Goal: Navigation & Orientation: Understand site structure

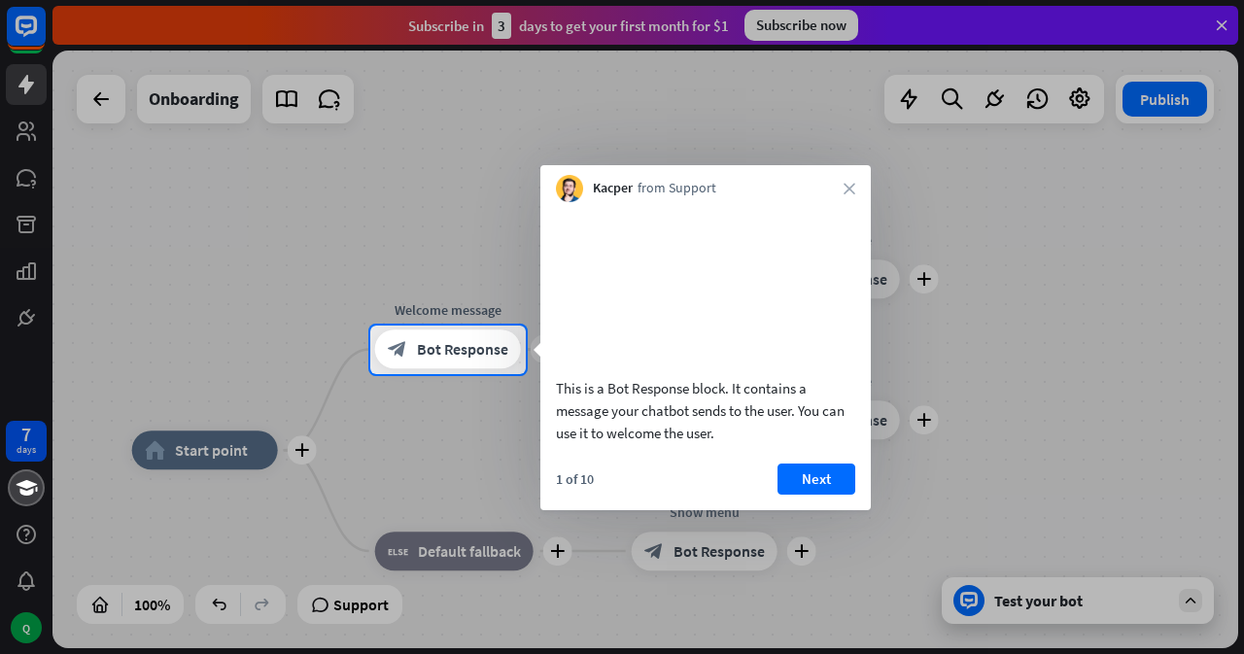
click at [836, 485] on div "This is a Bot Response block. It contains a message your chatbot sends to the u…" at bounding box center [705, 356] width 330 height 308
click at [833, 492] on button "Next" at bounding box center [816, 479] width 78 height 31
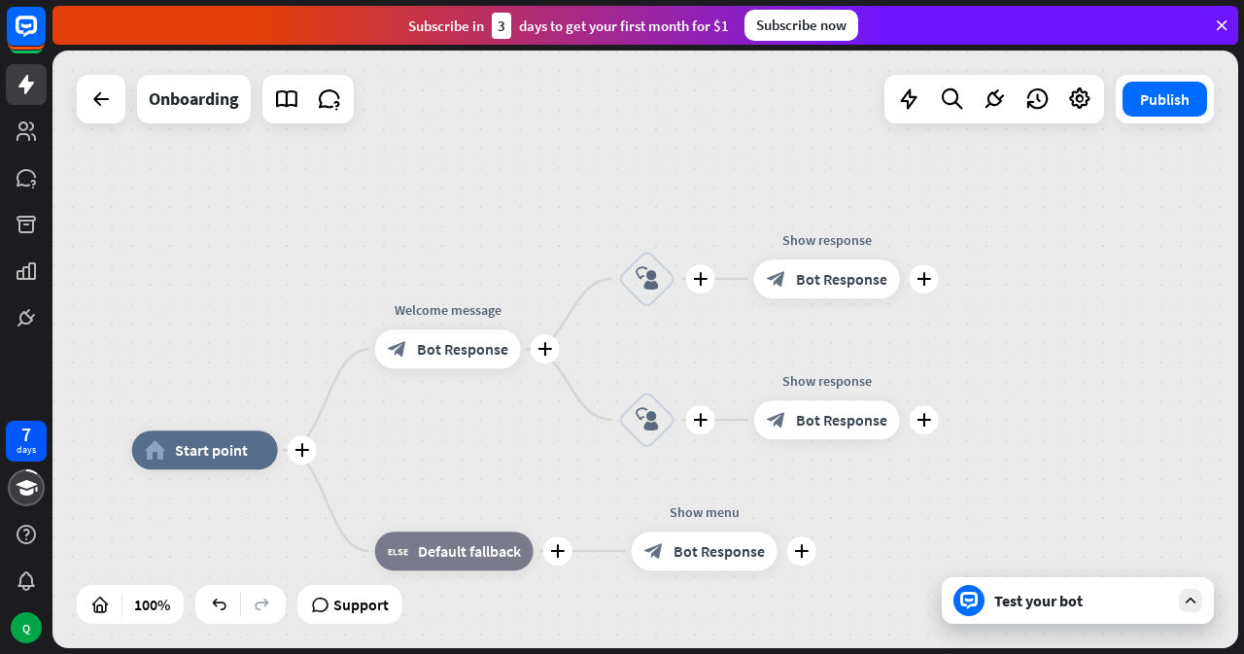
click at [833, 503] on div "7 days Q close Product Help First steps Get started with ChatBot Help Center Fo…" at bounding box center [622, 327] width 1244 height 654
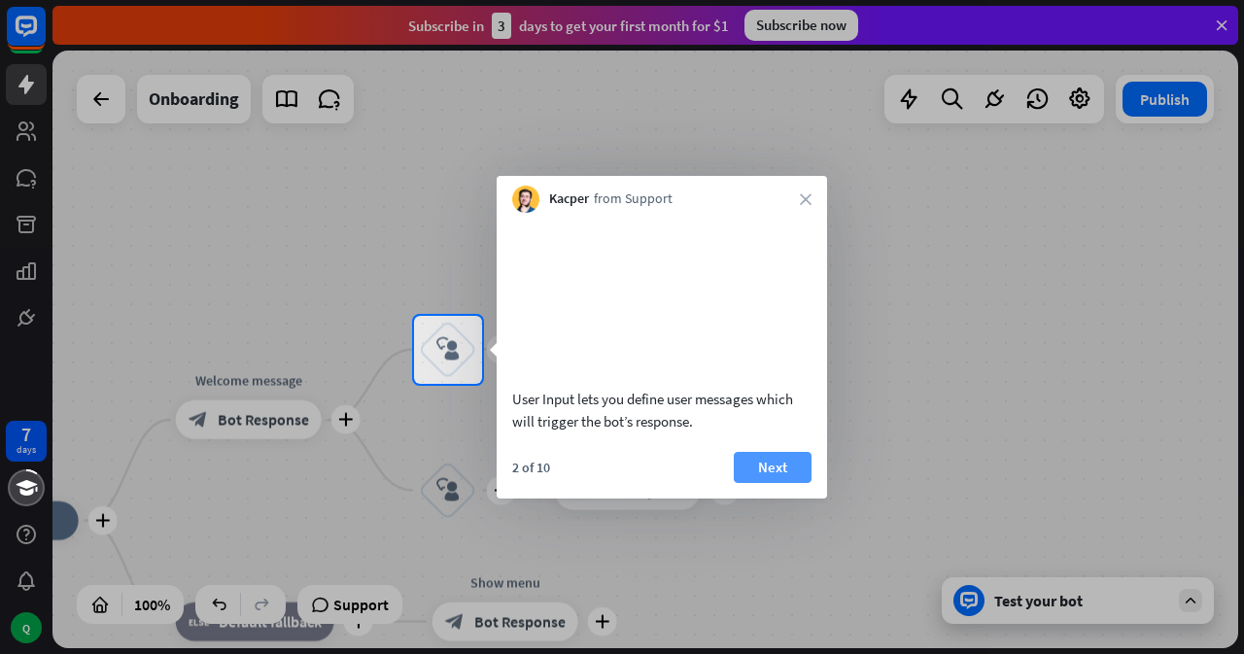
click at [777, 481] on button "Next" at bounding box center [773, 467] width 78 height 31
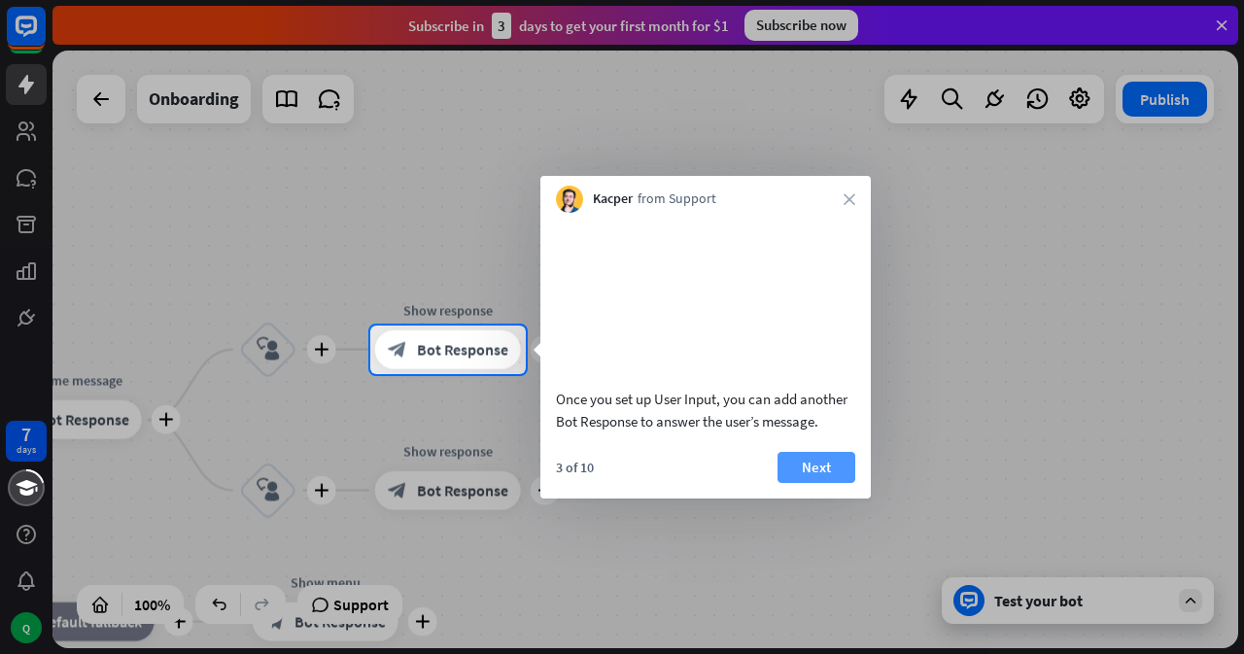
click at [813, 483] on button "Next" at bounding box center [816, 467] width 78 height 31
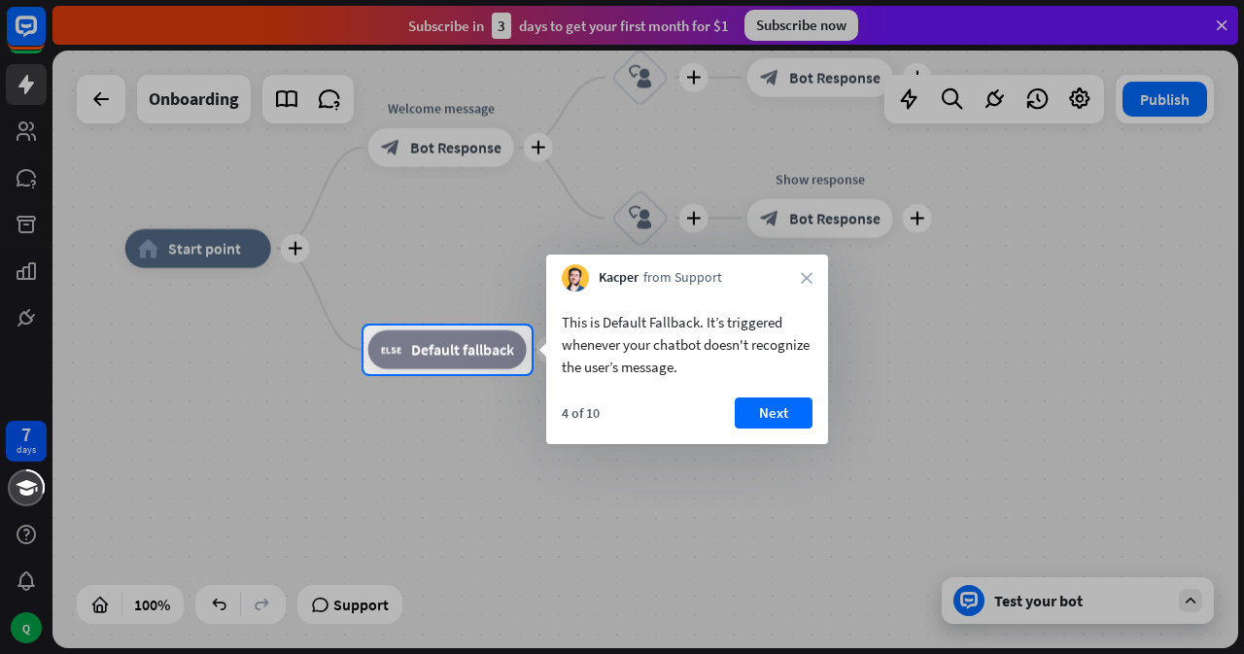
click at [800, 386] on div "This is Default Fallback. It’s triggered whenever your chatbot doesn't recogniz…" at bounding box center [687, 340] width 282 height 96
click at [793, 422] on button "Next" at bounding box center [774, 412] width 78 height 31
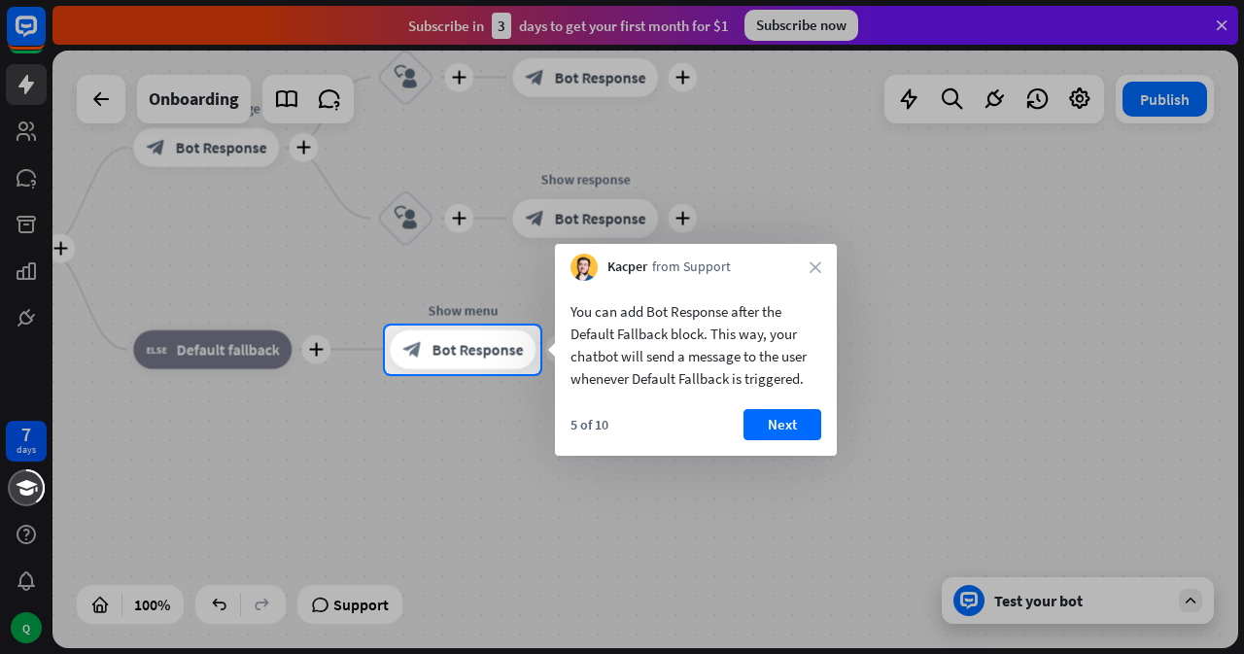
click at [1106, 609] on div at bounding box center [622, 514] width 1244 height 281
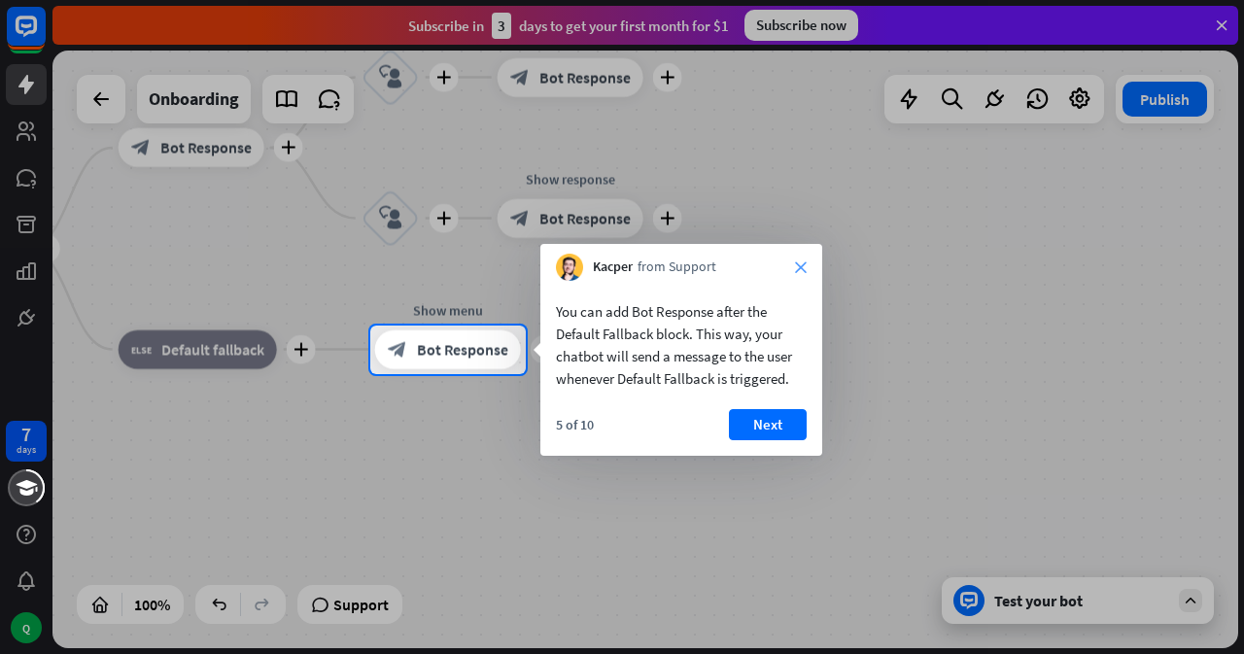
click at [805, 265] on icon "close" at bounding box center [801, 267] width 12 height 12
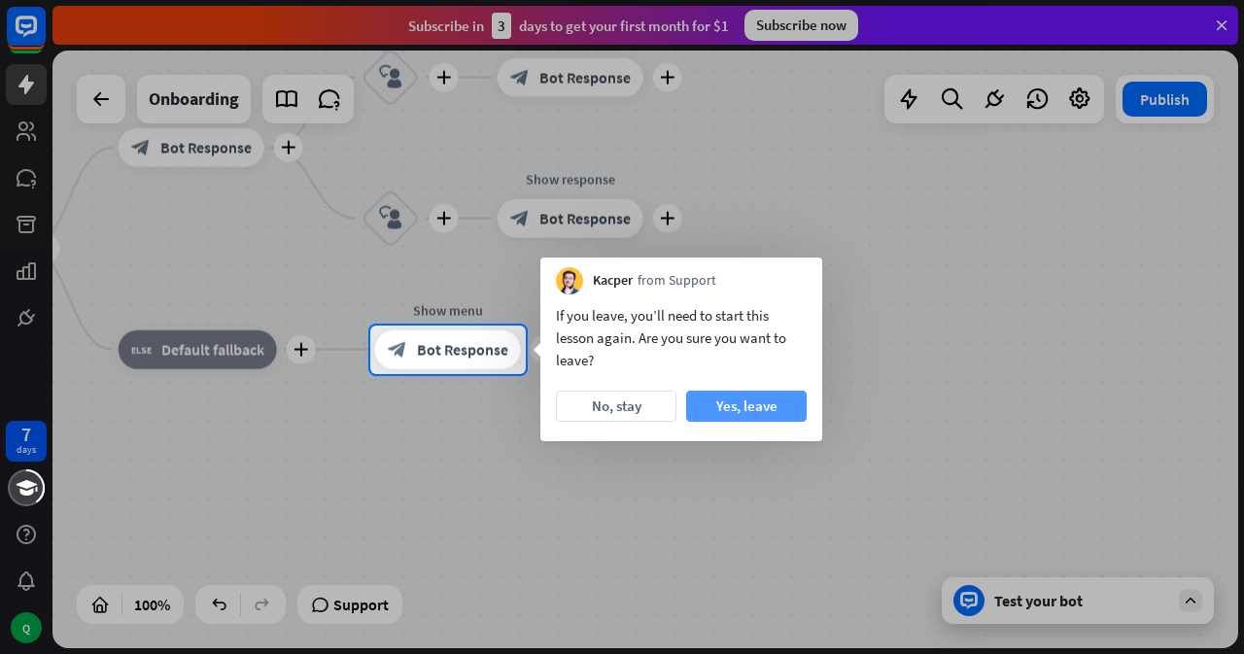
click at [729, 418] on button "Yes, leave" at bounding box center [746, 406] width 121 height 31
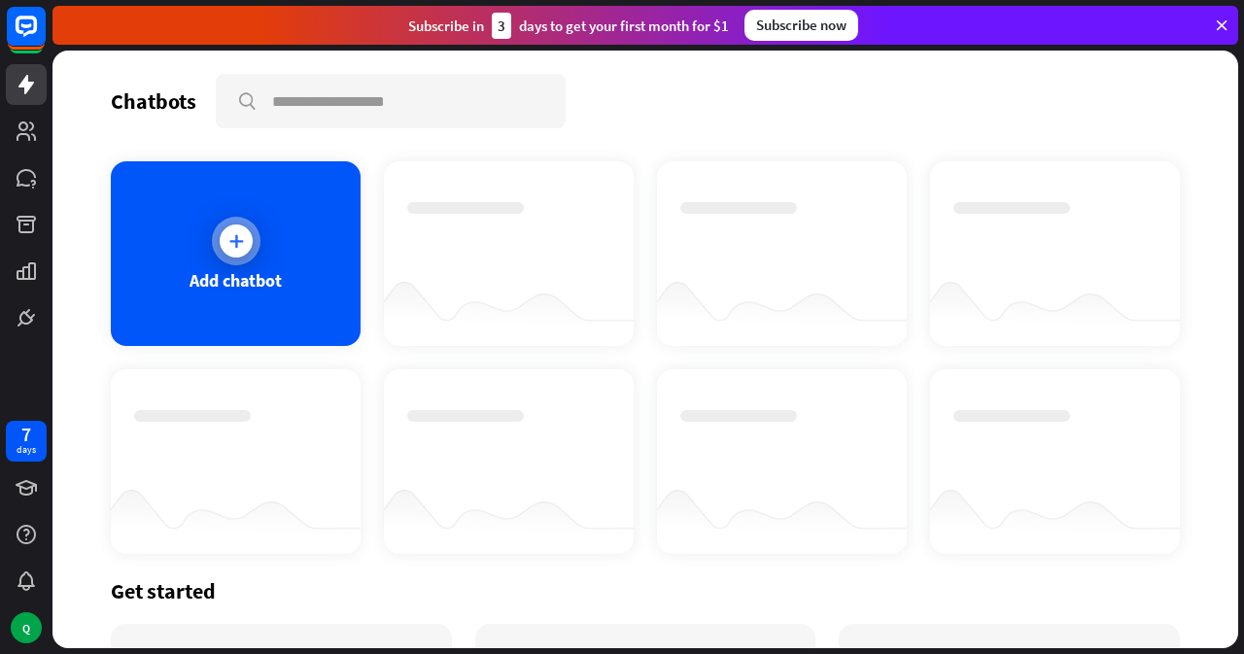
click at [250, 244] on div at bounding box center [236, 240] width 33 height 33
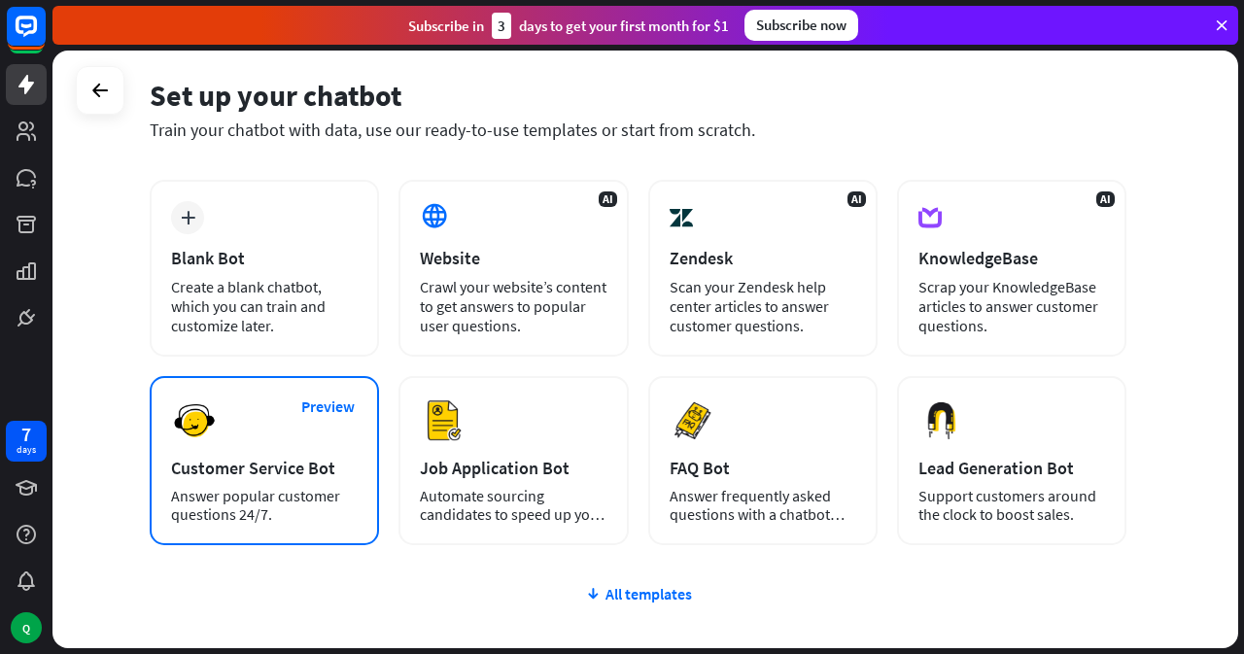
scroll to position [194, 0]
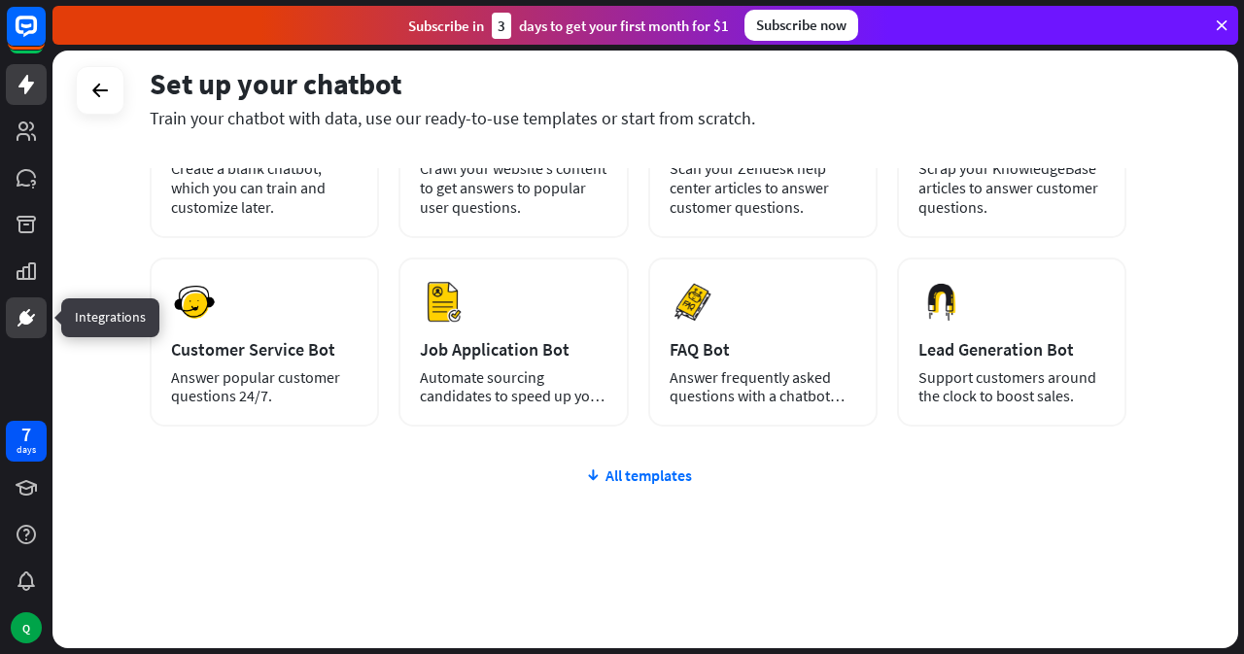
click at [27, 303] on link at bounding box center [26, 317] width 41 height 41
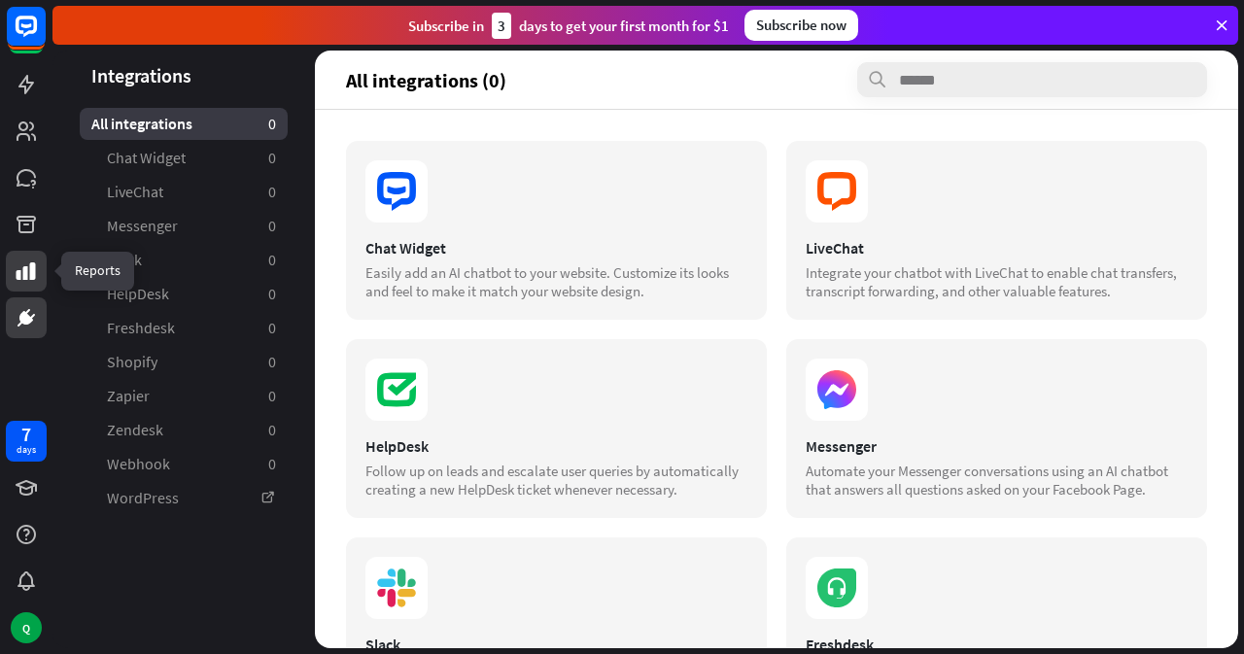
click at [21, 267] on icon at bounding box center [26, 270] width 23 height 23
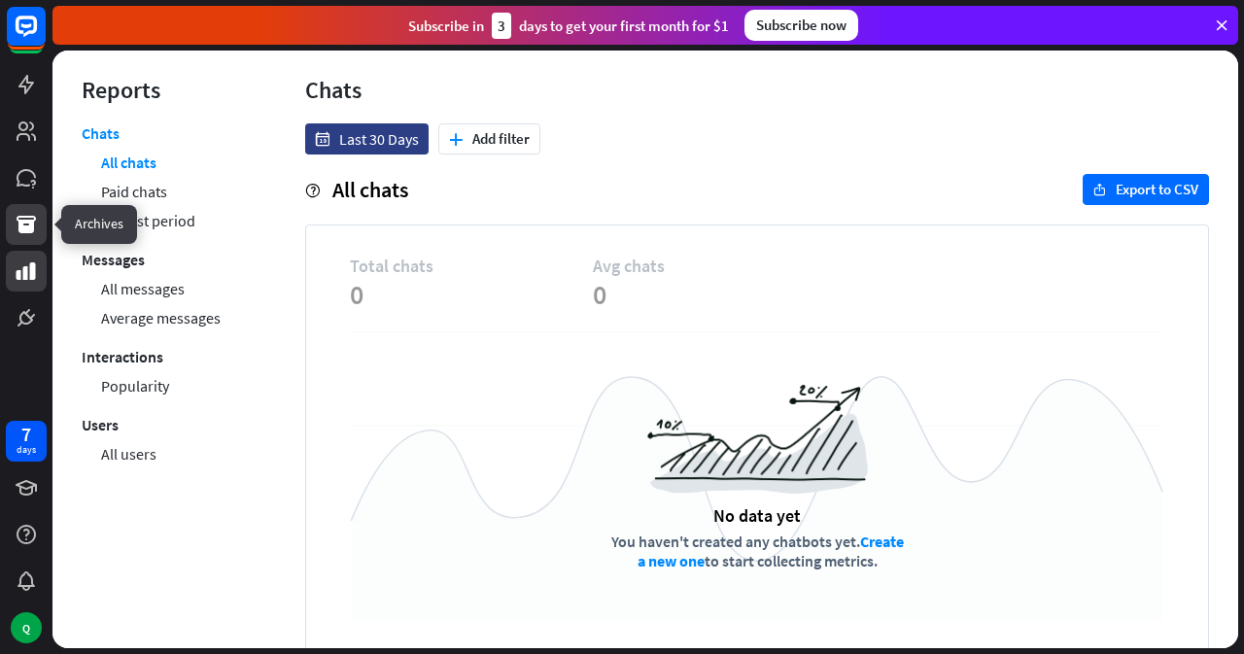
click at [32, 224] on icon at bounding box center [26, 224] width 19 height 17
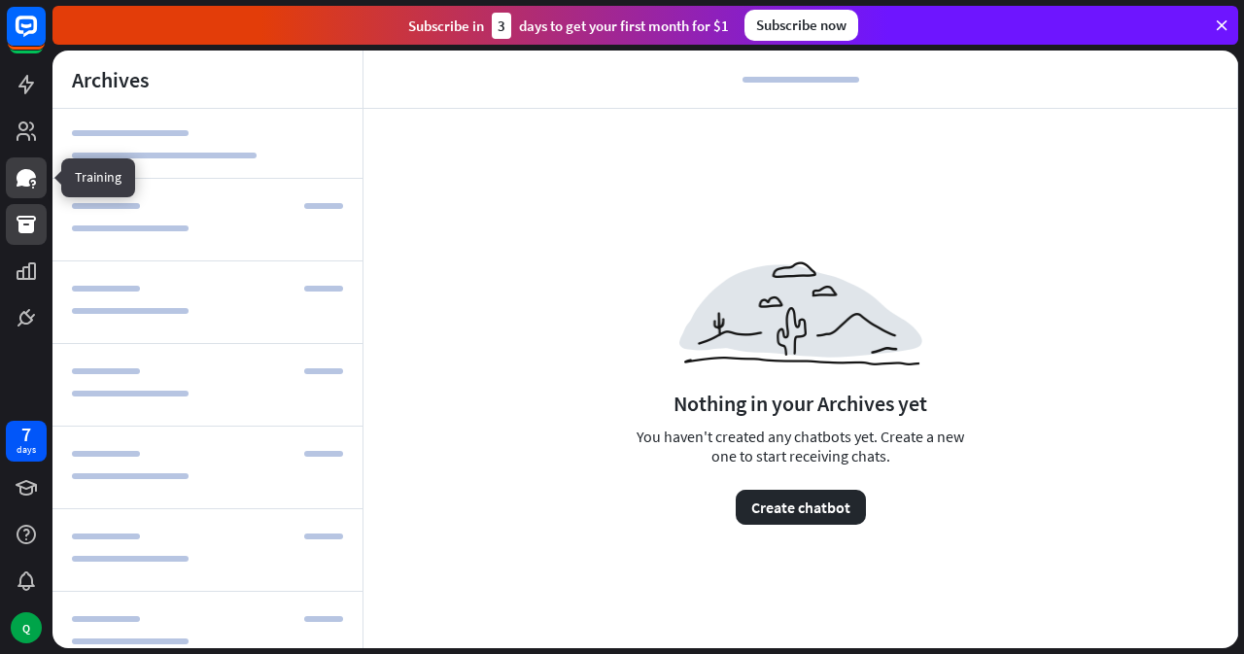
click at [38, 178] on link at bounding box center [26, 177] width 41 height 41
